Goal: Task Accomplishment & Management: Use online tool/utility

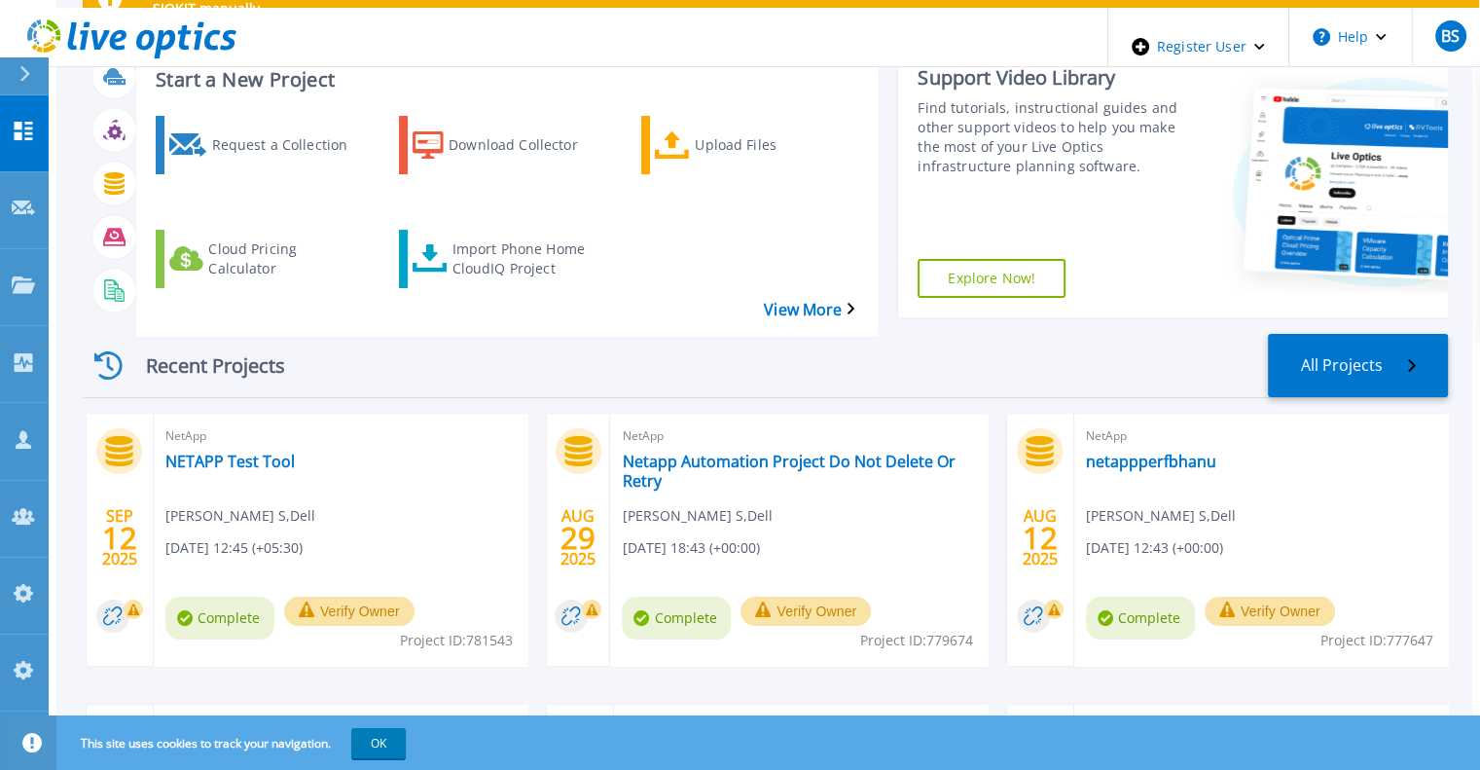
scroll to position [130, 0]
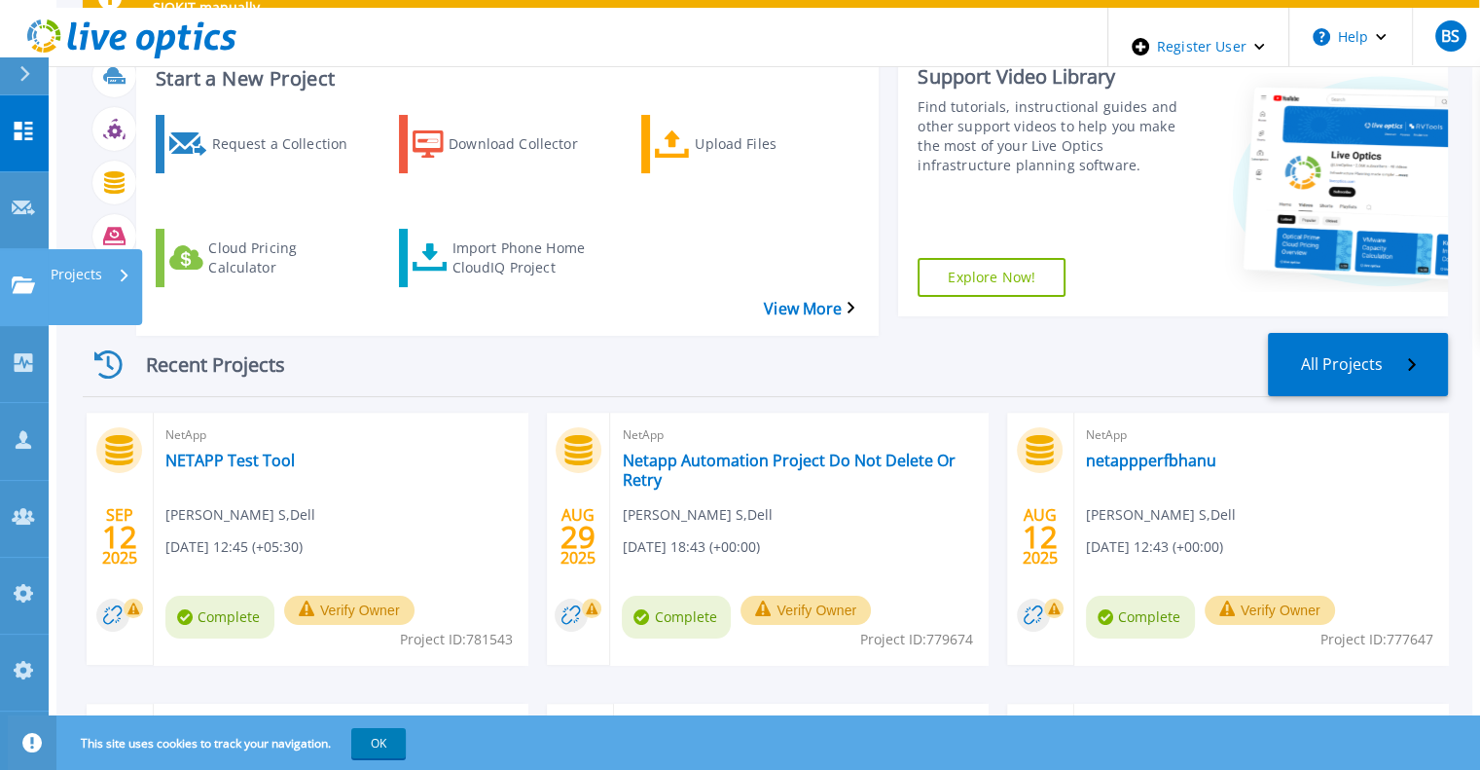
click at [28, 276] on icon at bounding box center [23, 284] width 23 height 17
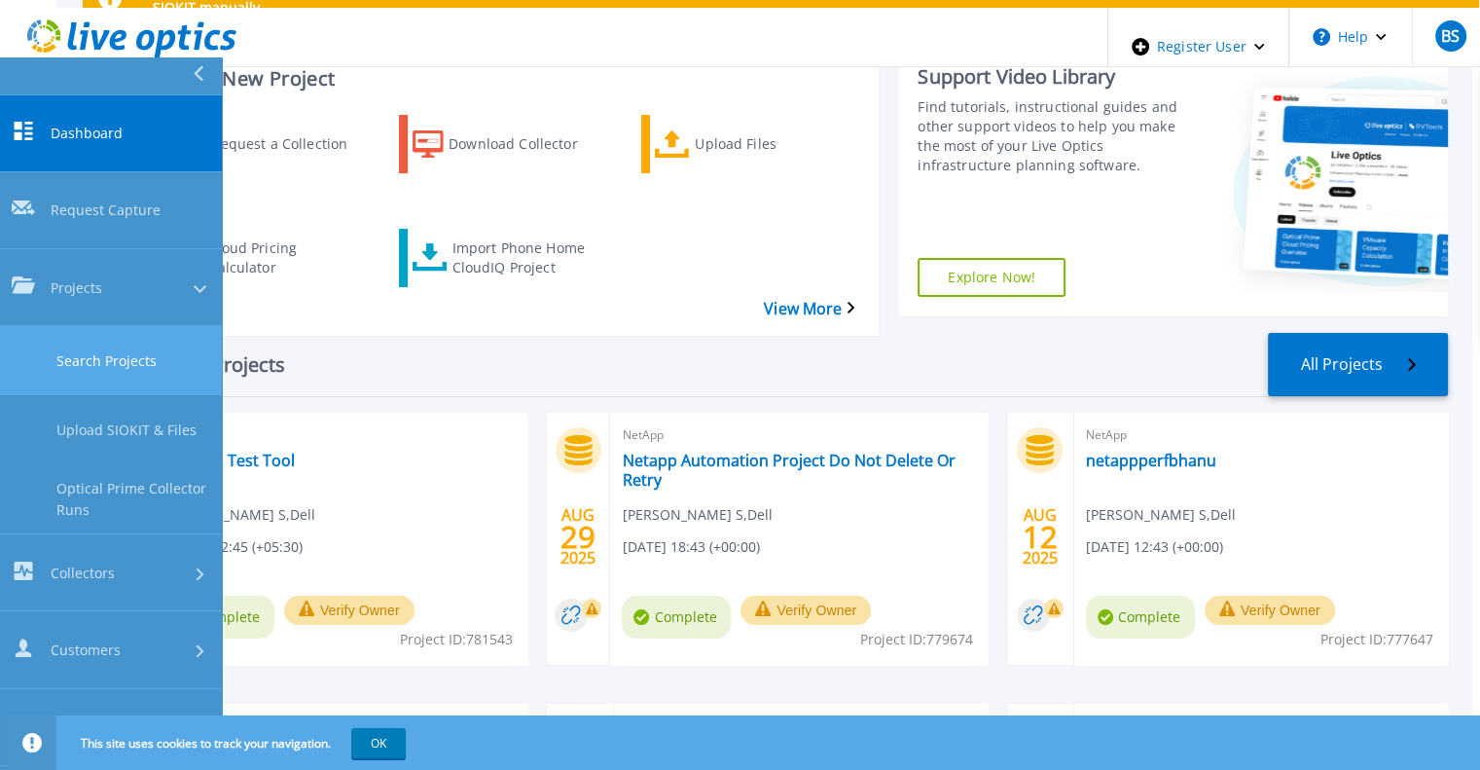
click at [73, 326] on link "Search Projects" at bounding box center [111, 360] width 222 height 69
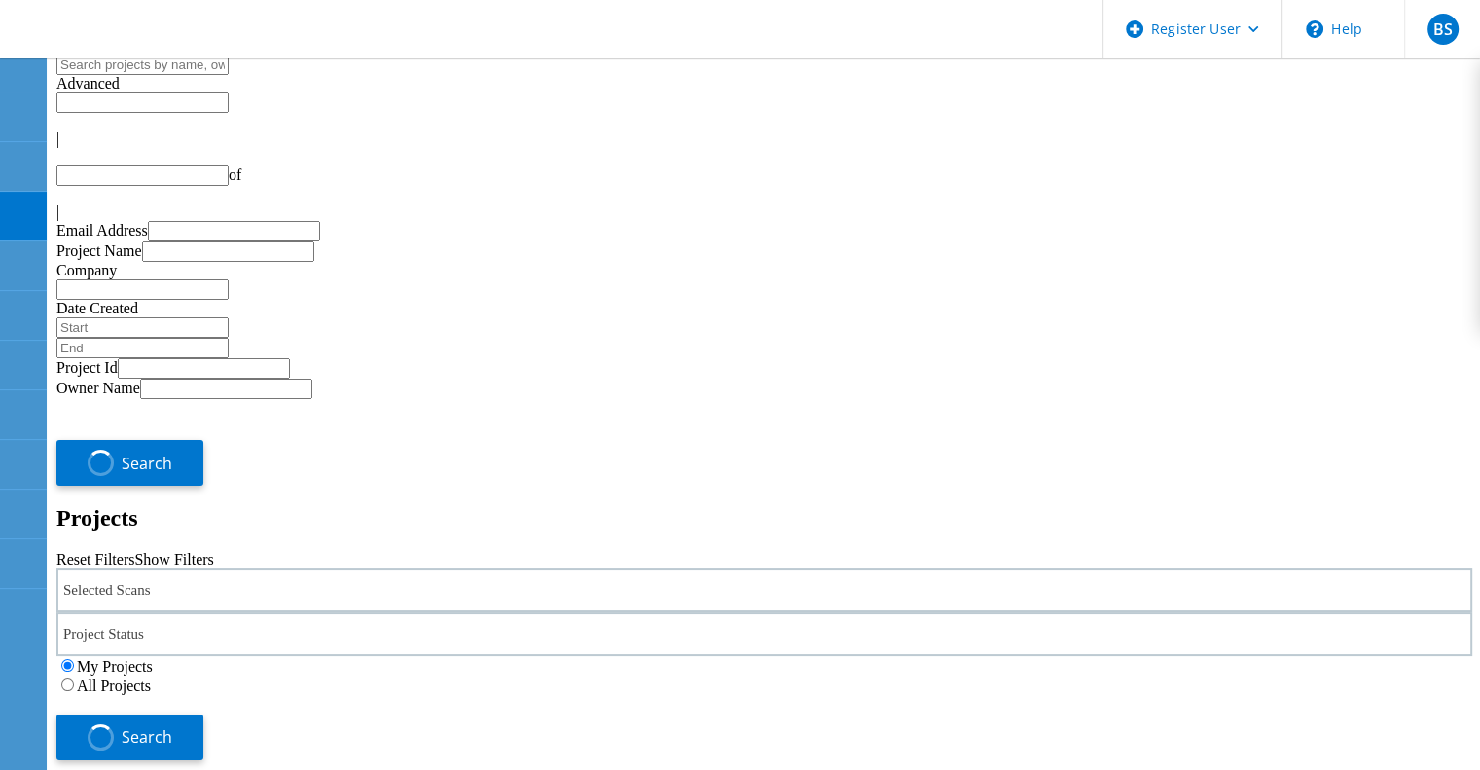
type input "1"
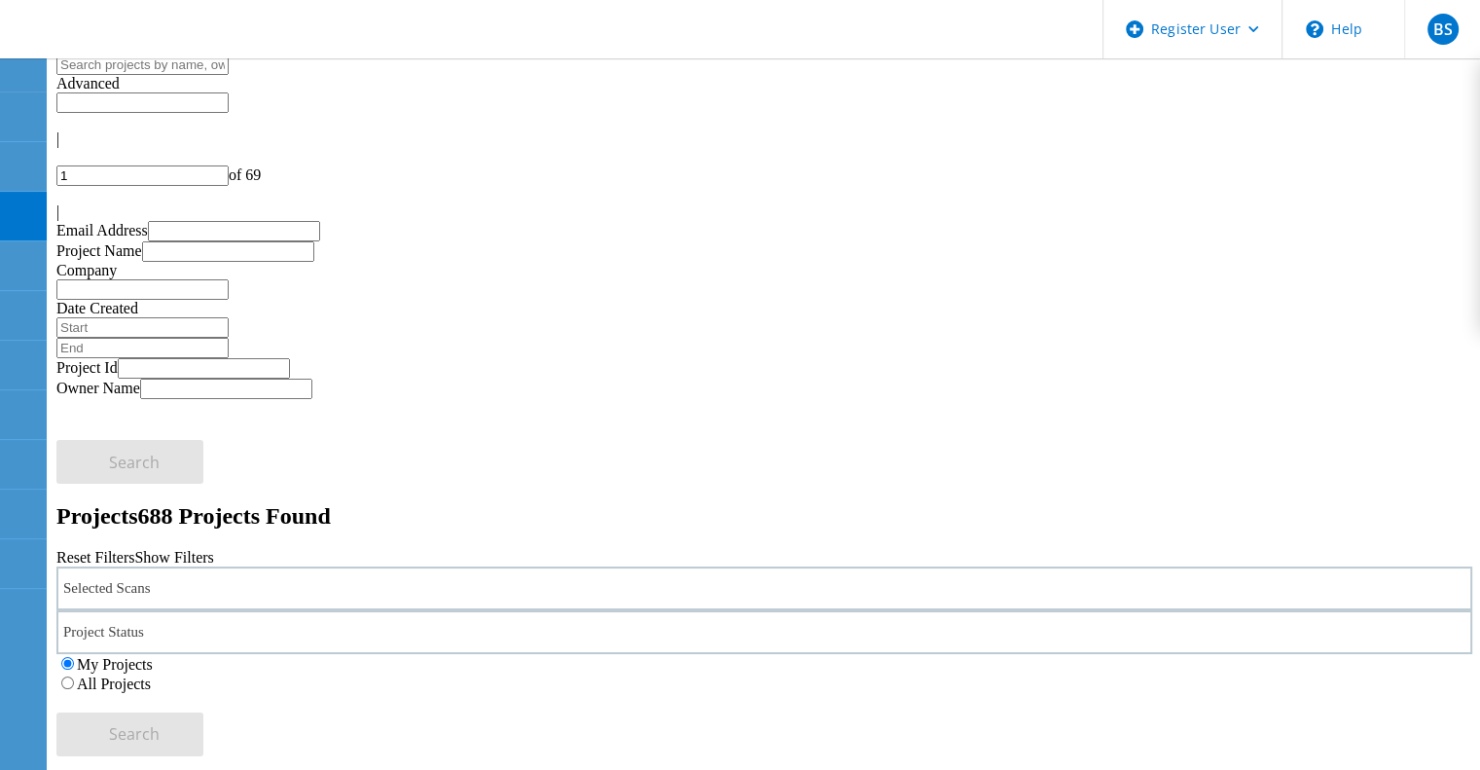
click at [380, 566] on div "Selected Scans" at bounding box center [764, 588] width 1416 height 44
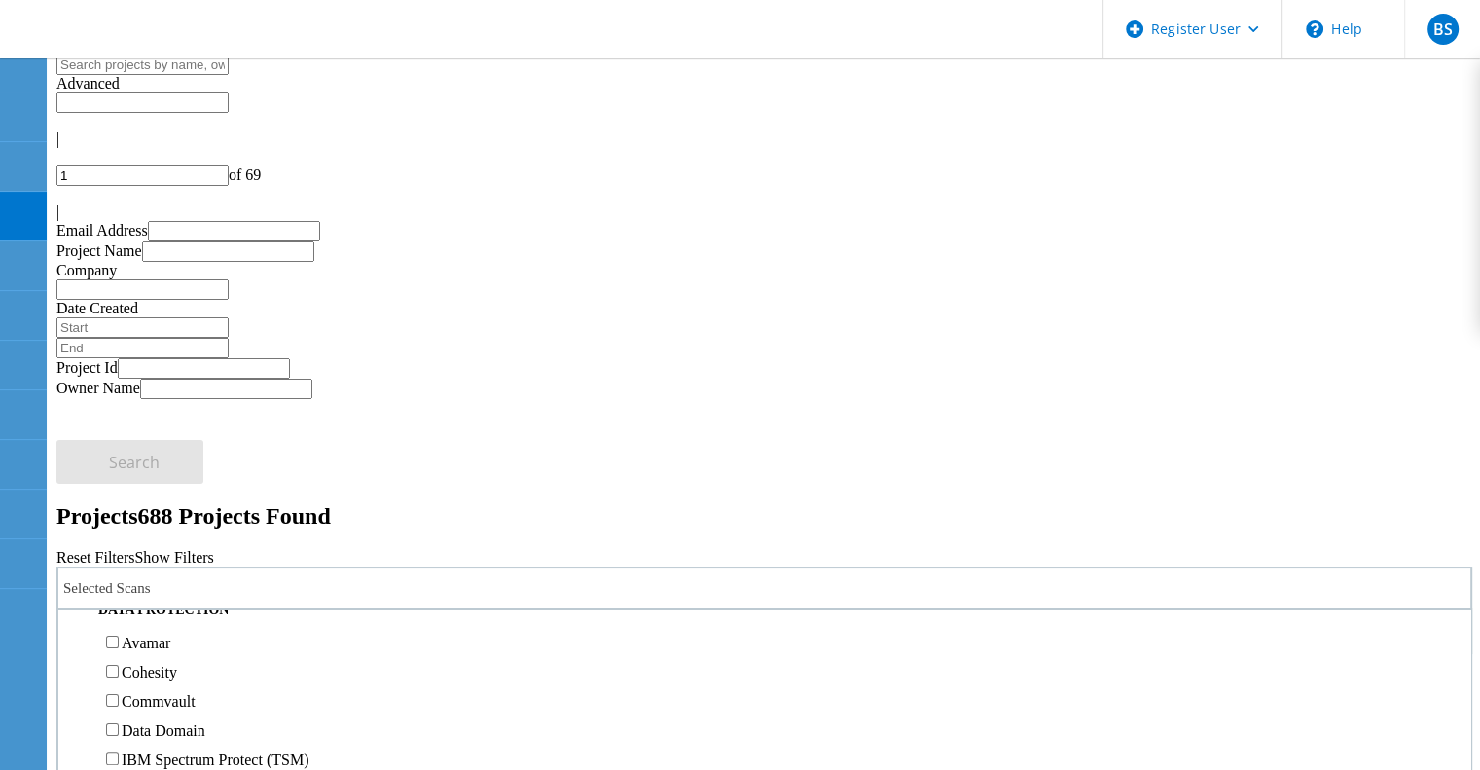
scroll to position [800, 0]
click at [150, 504] on label "Pure" at bounding box center [136, 512] width 28 height 17
click at [119, 505] on input "Pure" at bounding box center [112, 511] width 13 height 13
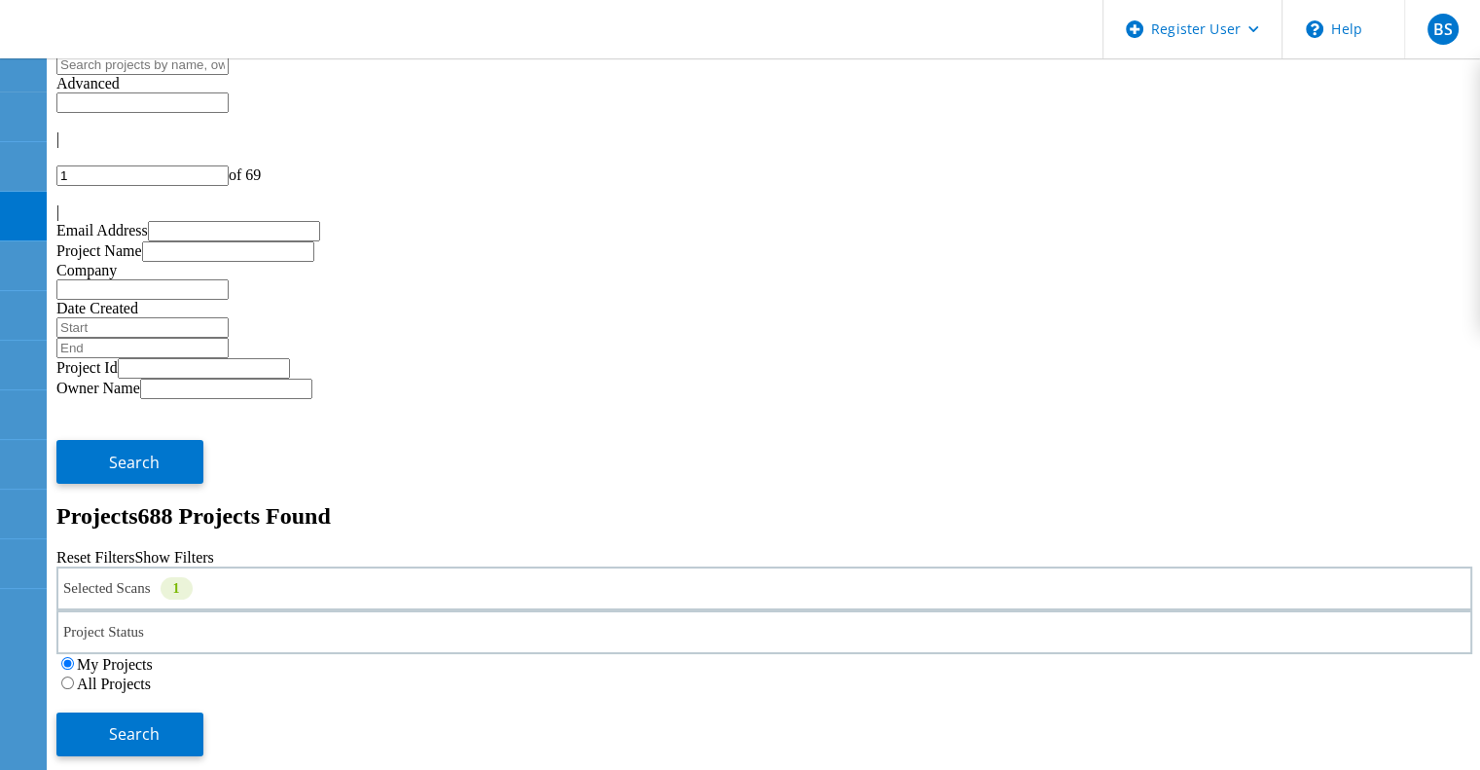
click at [151, 675] on label "All Projects" at bounding box center [114, 683] width 74 height 17
click at [74, 676] on input "All Projects" at bounding box center [67, 682] width 13 height 13
click at [160, 723] on span "Search" at bounding box center [134, 733] width 51 height 21
